Goal: Transaction & Acquisition: Purchase product/service

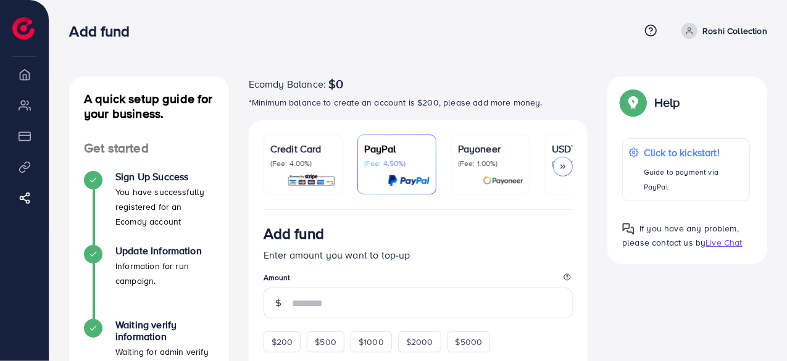
drag, startPoint x: 466, startPoint y: 212, endPoint x: 494, endPoint y: 209, distance: 27.9
click at [564, 168] on polyline at bounding box center [564, 167] width 2 height 4
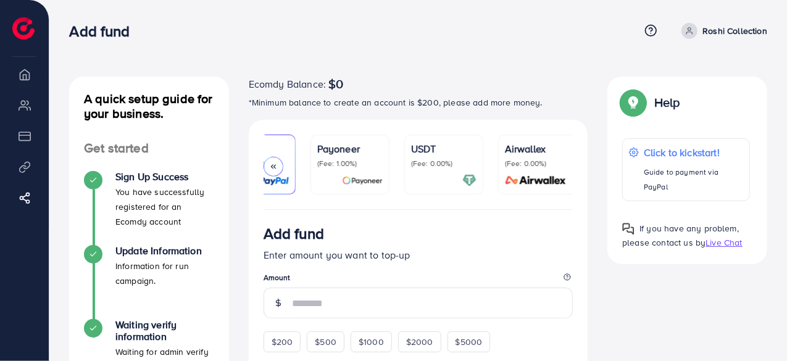
scroll to position [0, 144]
click at [273, 166] on polyline at bounding box center [274, 167] width 2 height 4
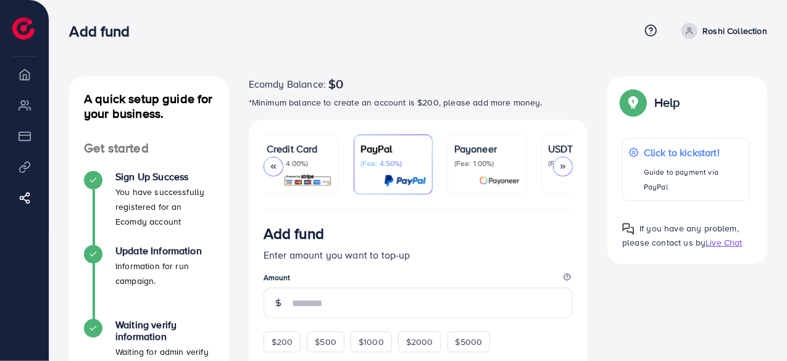
scroll to position [0, 0]
click at [597, 188] on div "Help Help Click to kickstart! Guide to payment via PayPal If you have any probl…" at bounding box center [687, 170] width 180 height 188
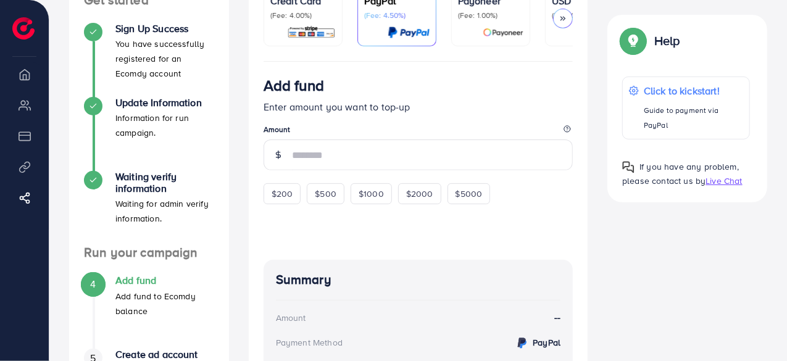
scroll to position [123, 0]
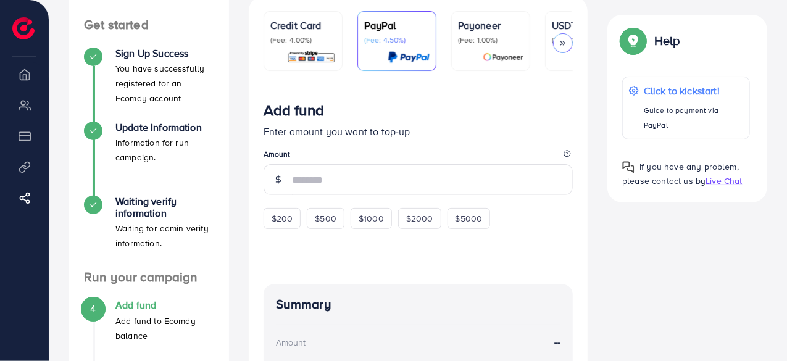
click at [286, 34] on div "Credit Card (Fee: 4.00%)" at bounding box center [302, 31] width 65 height 27
